Goal: Contribute content

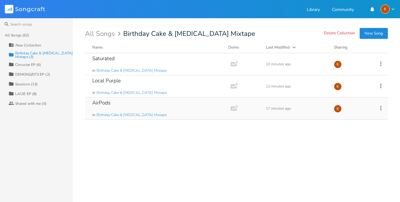
click at [187, 112] on div "AirPods in Birthday Cake & [MEDICAL_DATA] Mixtape" at bounding box center [156, 109] width 129 height 22
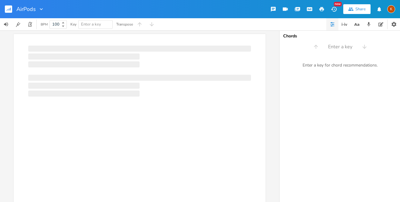
click at [335, 24] on icon "button" at bounding box center [332, 24] width 5 height 5
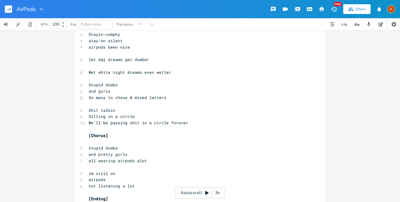
scroll to position [1133, 0]
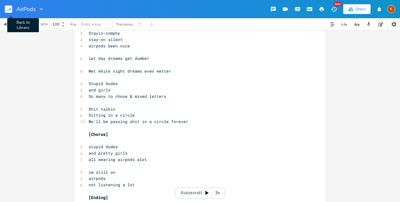
click at [8, 10] on icon "button" at bounding box center [8, 10] width 1 height 2
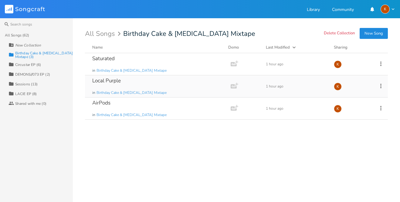
click at [170, 83] on div "Local Purple in Birthday Cake & [MEDICAL_DATA] Mixtape" at bounding box center [156, 86] width 129 height 22
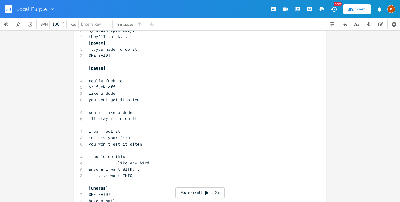
scroll to position [352, 0]
click at [9, 9] on rect "button" at bounding box center [8, 8] width 7 height 7
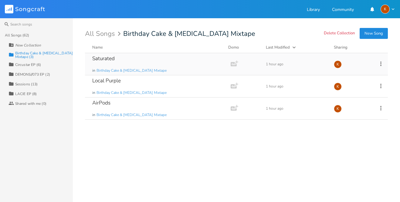
click at [149, 57] on div "Saturated in Birthday Cake & [MEDICAL_DATA] Mixtape" at bounding box center [156, 64] width 129 height 22
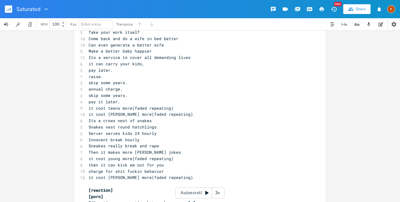
scroll to position [788, 0]
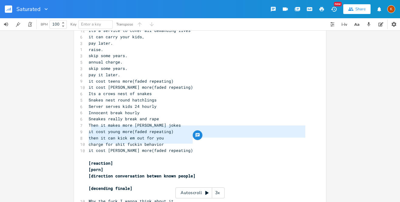
type textarea "[reaction] [porn] [direction conversation betwen known people]"
drag, startPoint x: 201, startPoint y: 141, endPoint x: 87, endPoint y: 128, distance: 114.3
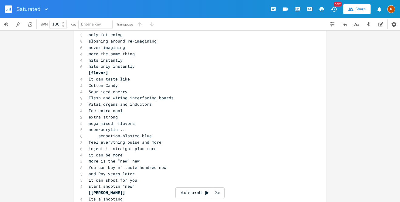
scroll to position [97, 0]
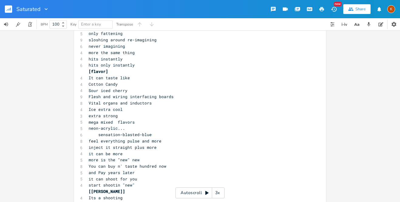
click at [169, 170] on pre "and Pay years later" at bounding box center [196, 173] width 219 height 6
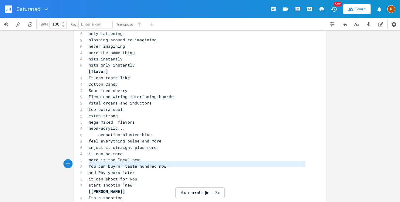
type textarea "and Pay years later"
click at [170, 144] on pre "inject it straight plus more" at bounding box center [196, 147] width 219 height 6
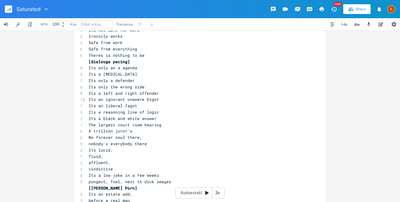
scroll to position [312, 0]
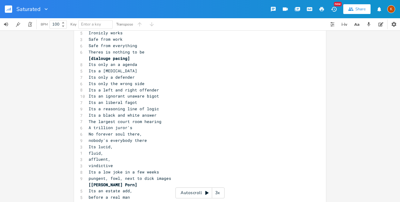
click at [141, 150] on pre "fluid," at bounding box center [196, 153] width 219 height 6
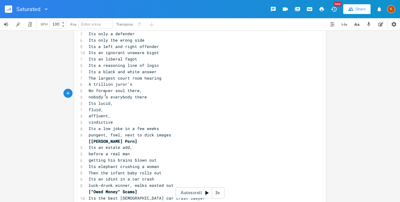
scroll to position [362, 0]
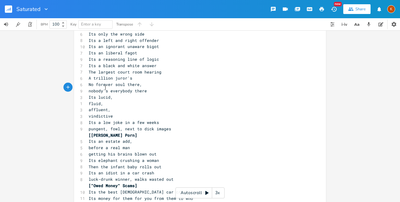
click at [141, 151] on span "getting his brains blown out" at bounding box center [123, 153] width 68 height 5
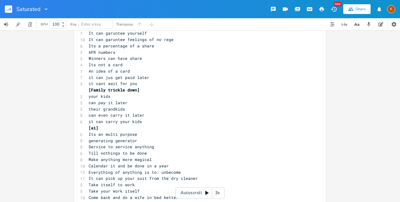
scroll to position [603, 0]
click at [146, 163] on span "Calendar it and be done in a year" at bounding box center [129, 165] width 80 height 5
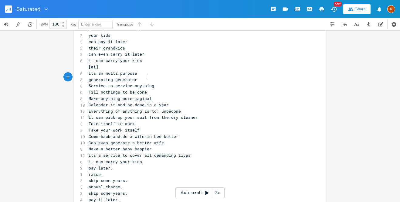
scroll to position [666, 0]
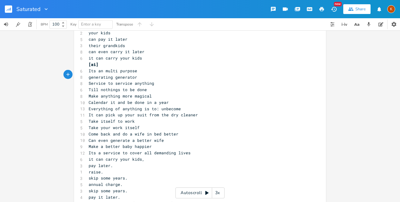
click at [146, 163] on pre "pay later." at bounding box center [196, 166] width 219 height 6
type textarea "."
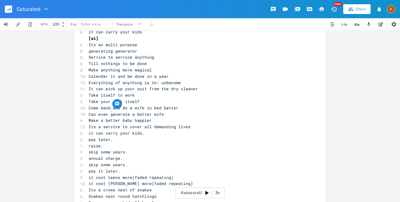
scroll to position [689, 0]
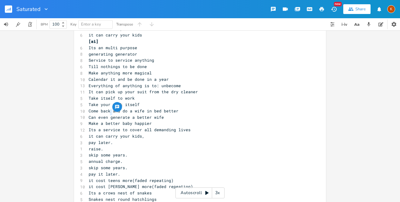
click at [145, 171] on pre "pay it later." at bounding box center [196, 174] width 219 height 6
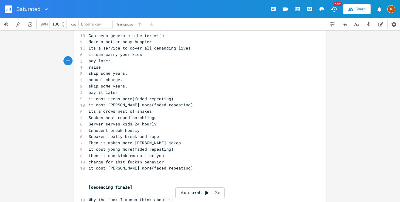
scroll to position [773, 0]
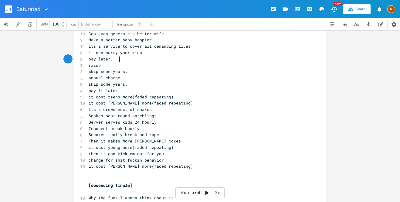
click at [145, 170] on pre "​" at bounding box center [196, 173] width 219 height 6
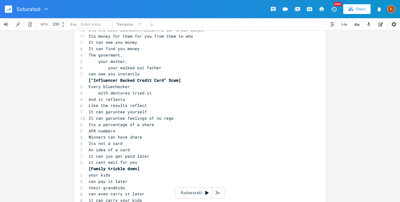
scroll to position [0, 0]
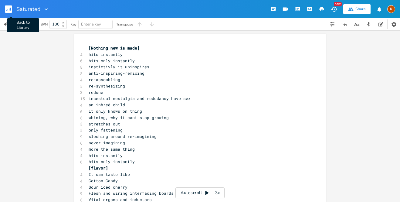
click at [6, 12] on rect "button" at bounding box center [8, 8] width 7 height 7
